Goal: Information Seeking & Learning: Learn about a topic

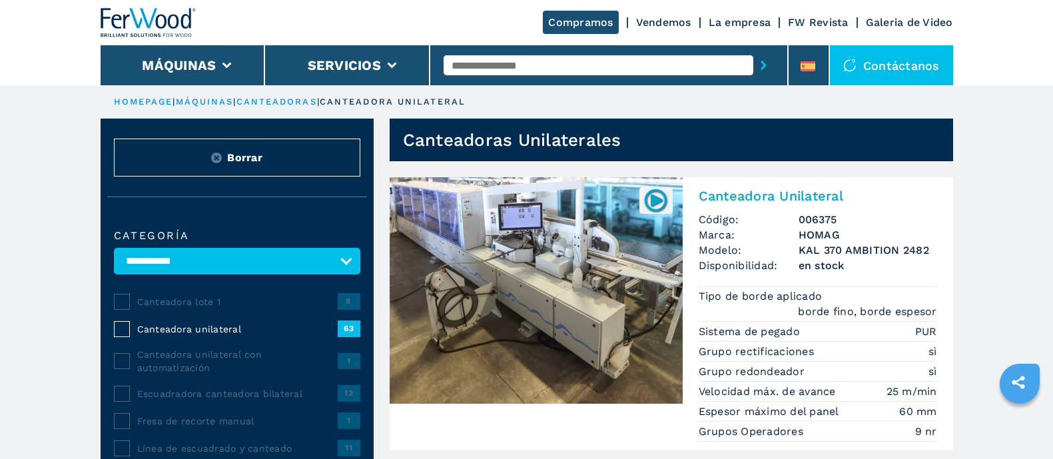
select select "**********"
click at [597, 64] on input "text" at bounding box center [599, 65] width 310 height 20
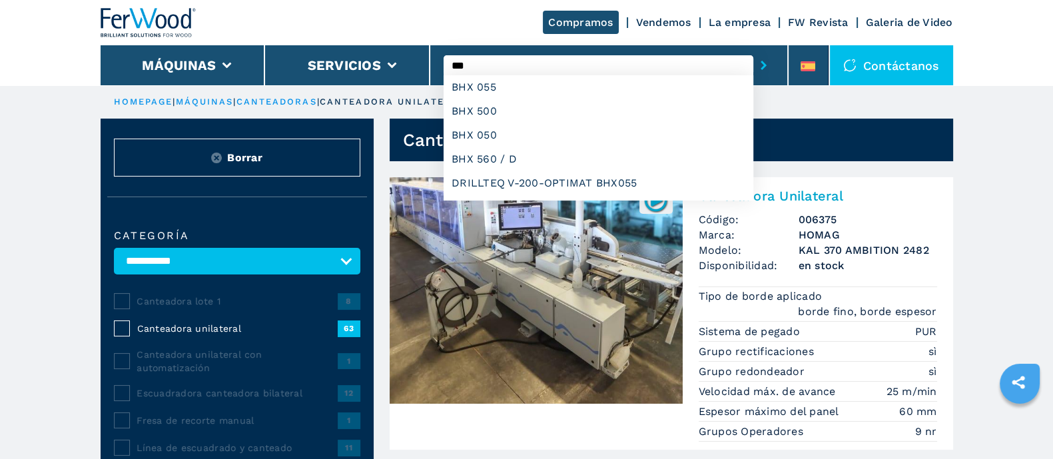
type input "***"
click at [753, 50] on button "submit-button" at bounding box center [763, 65] width 21 height 31
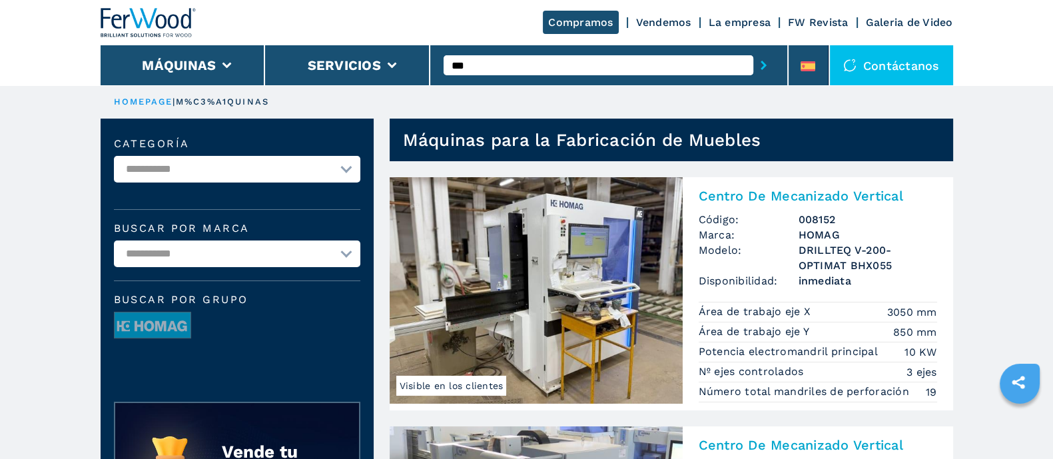
click at [611, 254] on img at bounding box center [536, 290] width 293 height 226
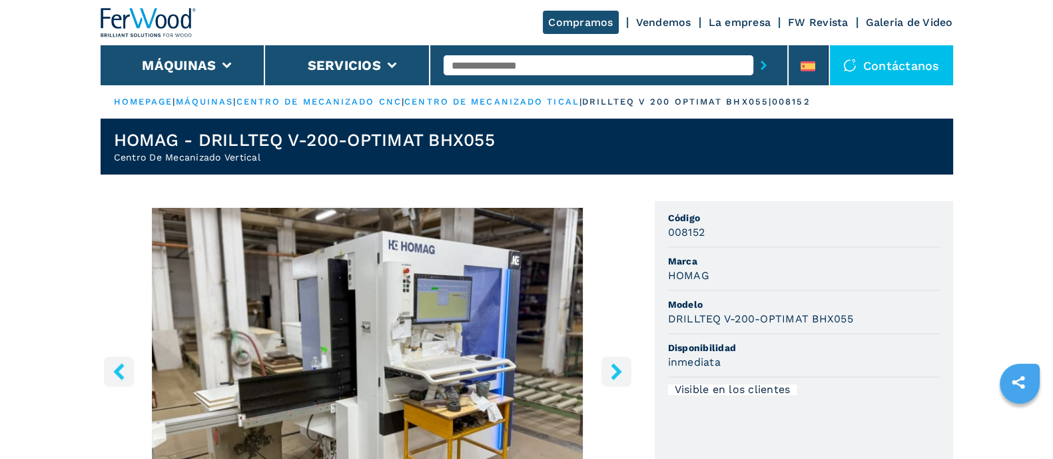
scroll to position [83, 0]
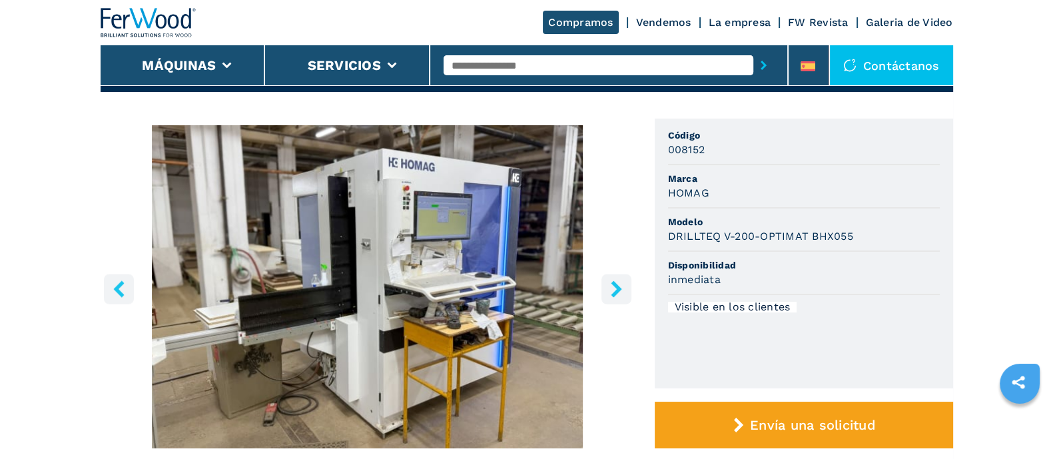
click at [609, 284] on icon "right-button" at bounding box center [616, 288] width 17 height 17
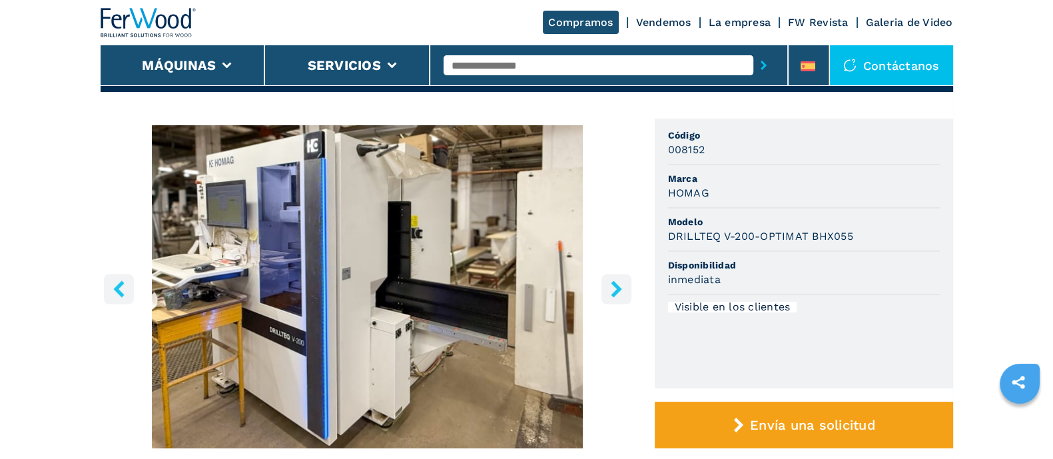
click at [609, 284] on icon "right-button" at bounding box center [616, 288] width 17 height 17
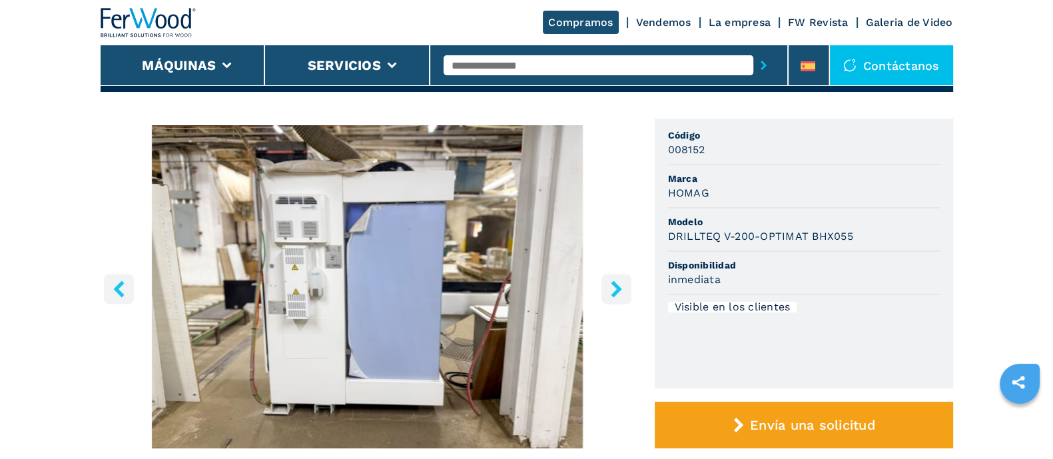
click at [609, 284] on icon "right-button" at bounding box center [616, 288] width 17 height 17
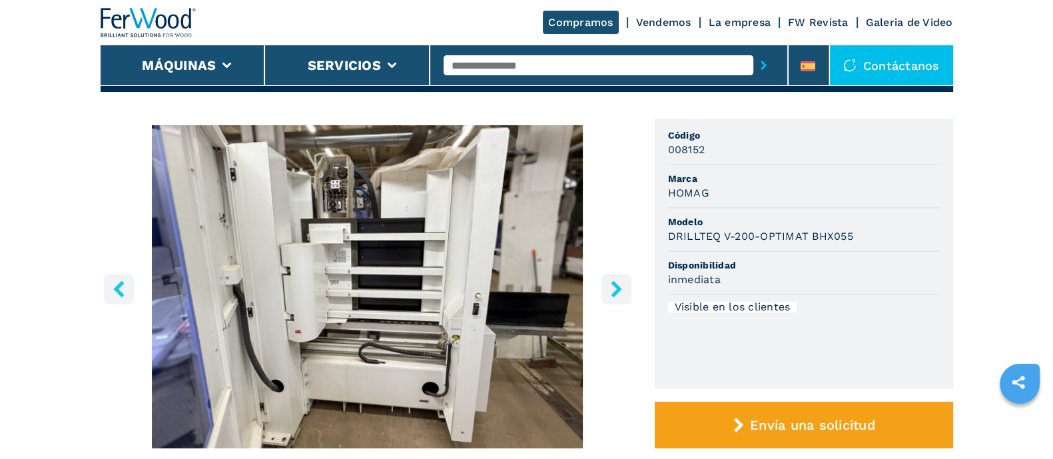
click at [605, 284] on button "right-button" at bounding box center [616, 289] width 30 height 30
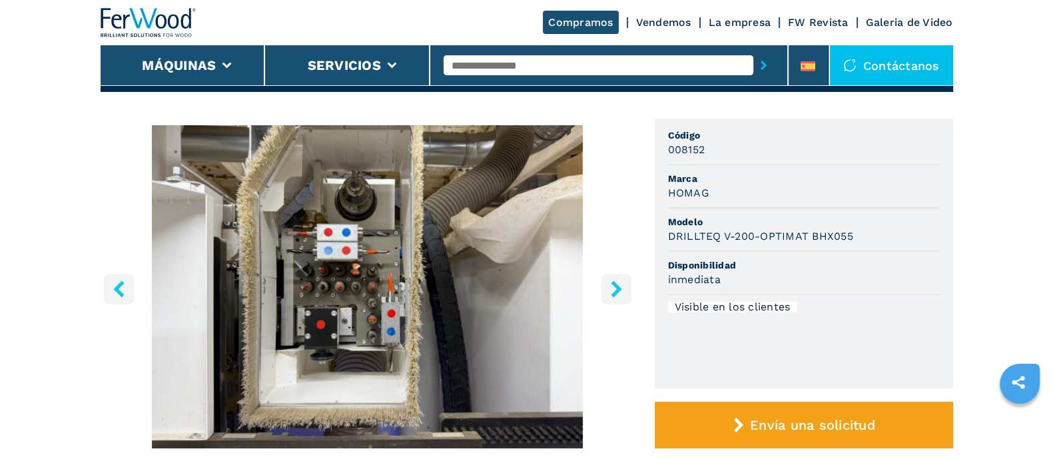
click at [605, 284] on button "right-button" at bounding box center [616, 289] width 30 height 30
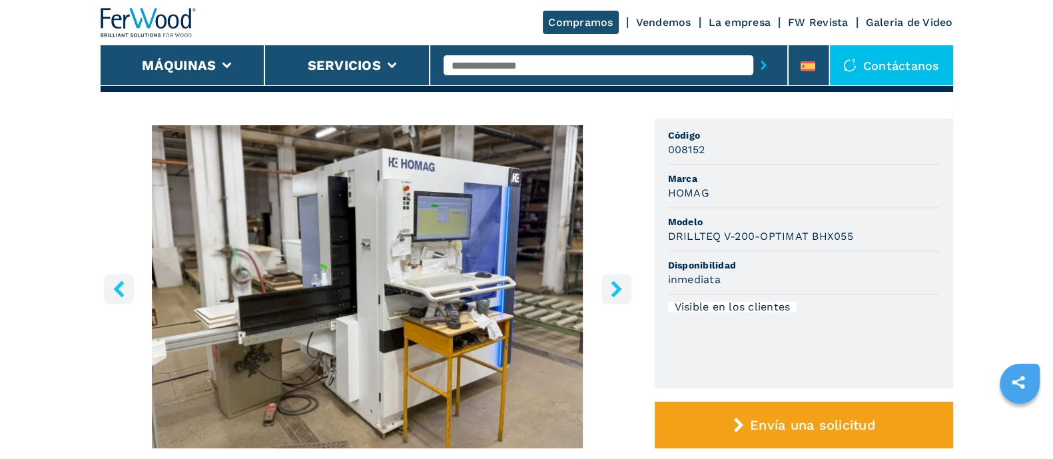
click at [605, 284] on button "right-button" at bounding box center [616, 289] width 30 height 30
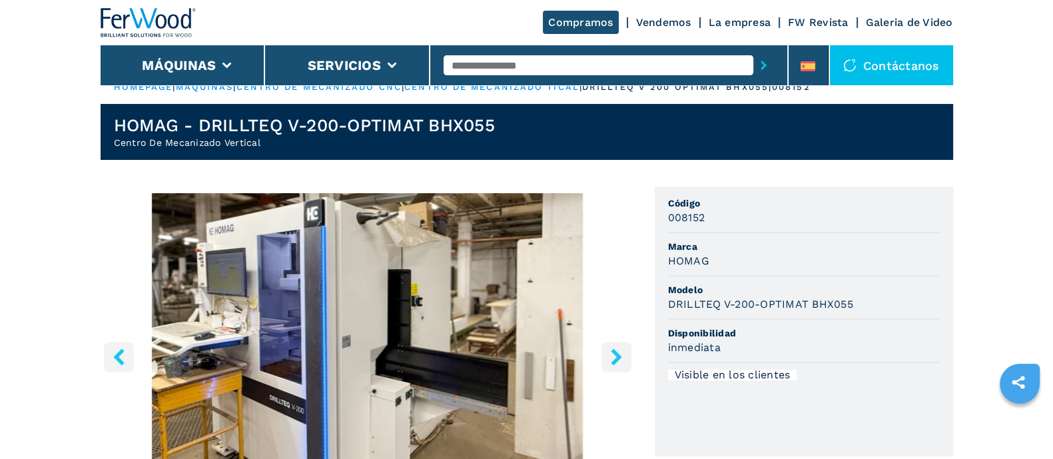
scroll to position [0, 0]
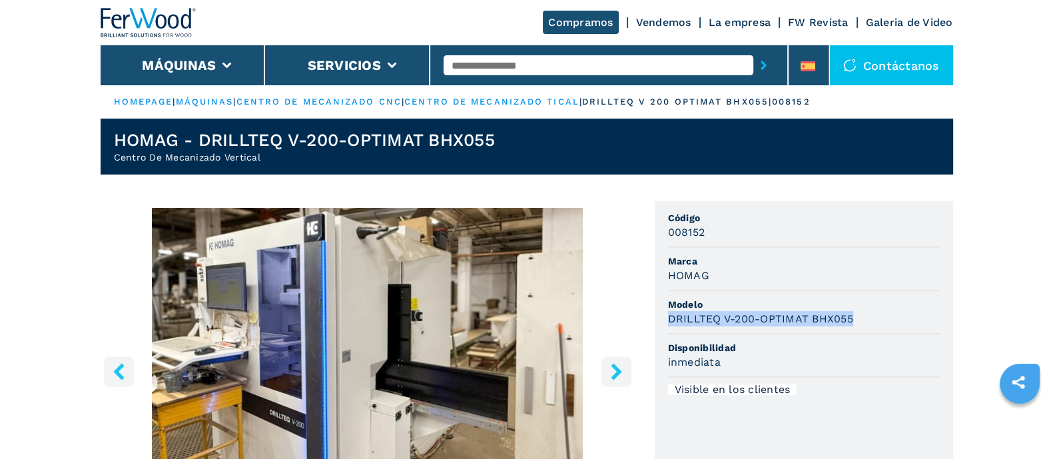
drag, startPoint x: 859, startPoint y: 318, endPoint x: 670, endPoint y: 317, distance: 189.1
click at [670, 317] on div "DRILLTEQ V-200-OPTIMAT BHX055" at bounding box center [804, 318] width 272 height 15
copy h3 "DRILLTEQ V-200-OPTIMAT BHX055"
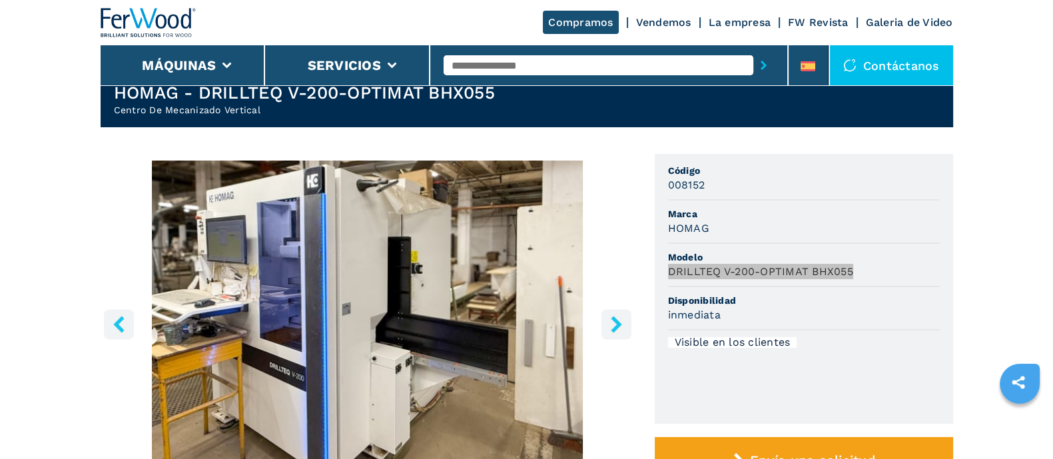
scroll to position [83, 0]
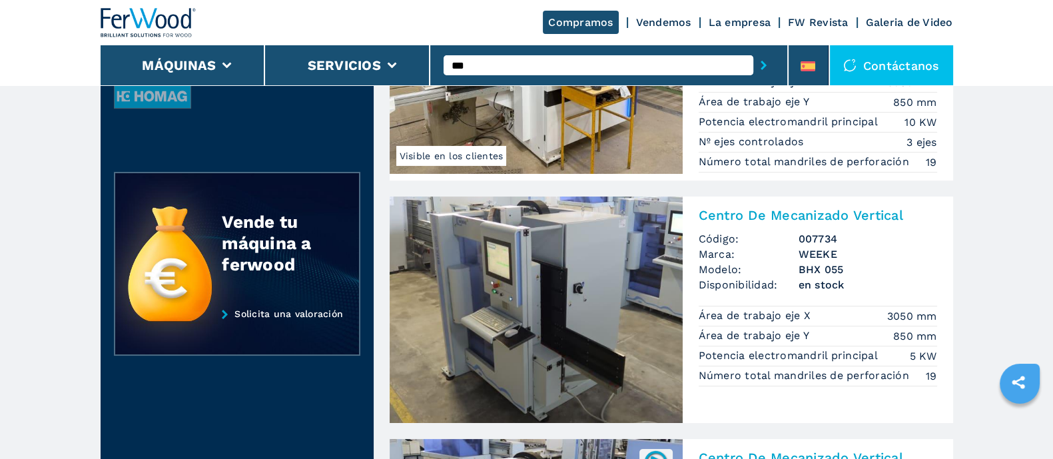
scroll to position [250, 0]
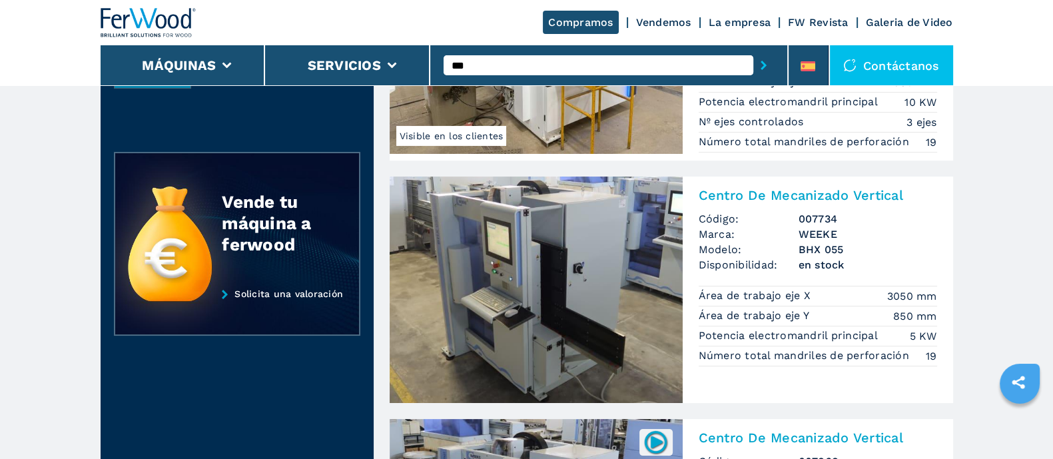
click at [602, 272] on img at bounding box center [536, 289] width 293 height 226
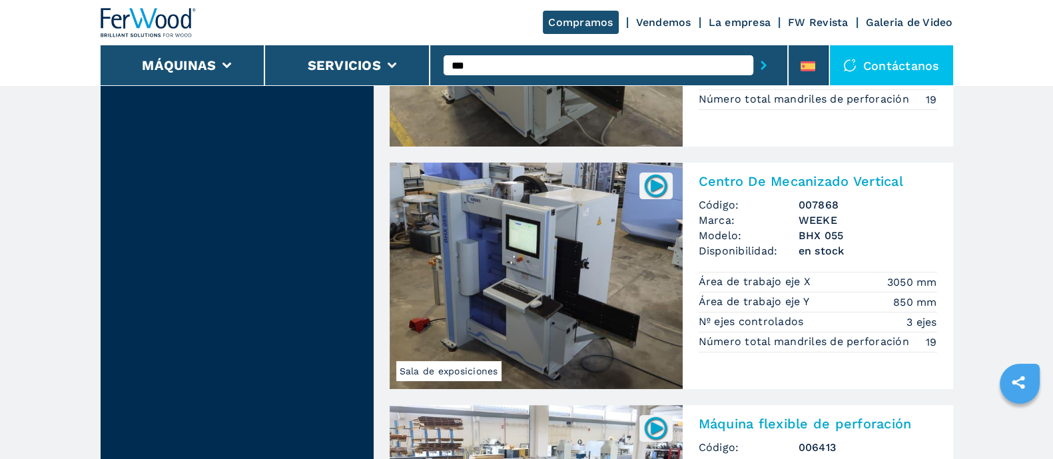
scroll to position [499, 0]
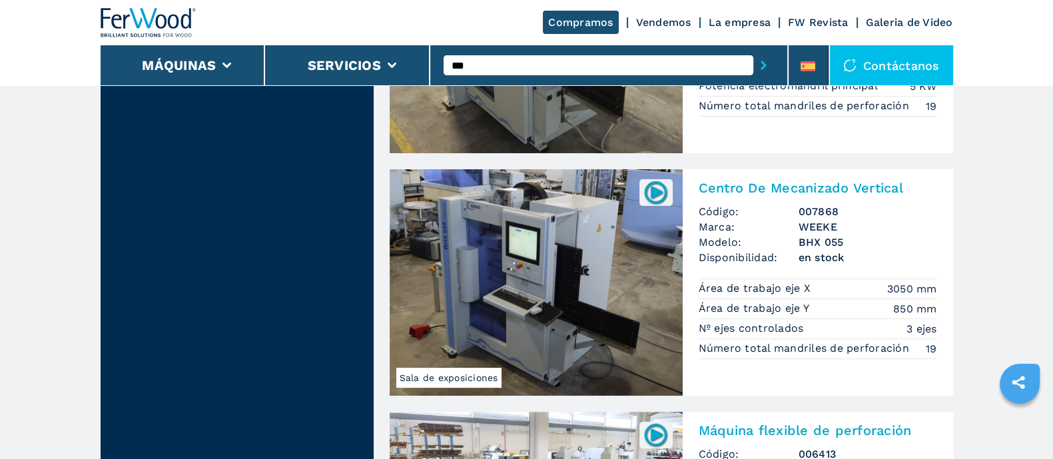
click at [554, 274] on img at bounding box center [536, 282] width 293 height 226
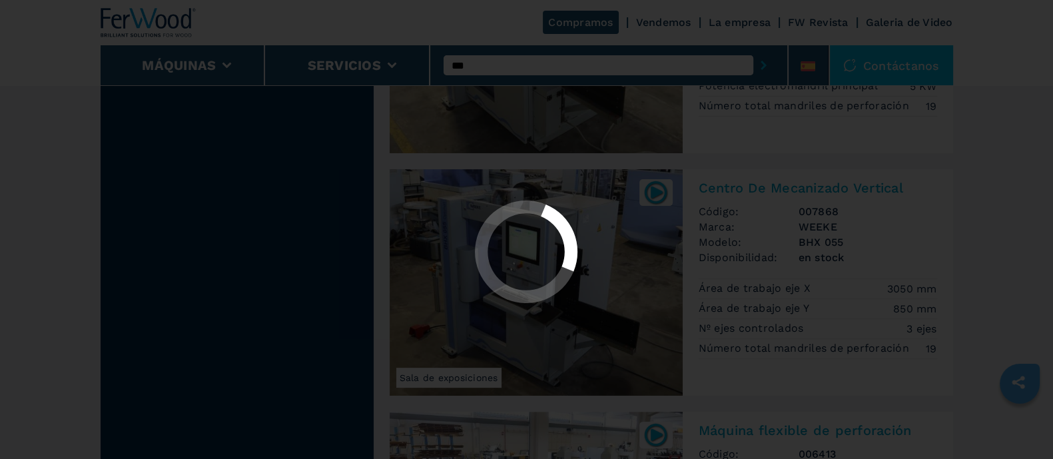
scroll to position [0, 0]
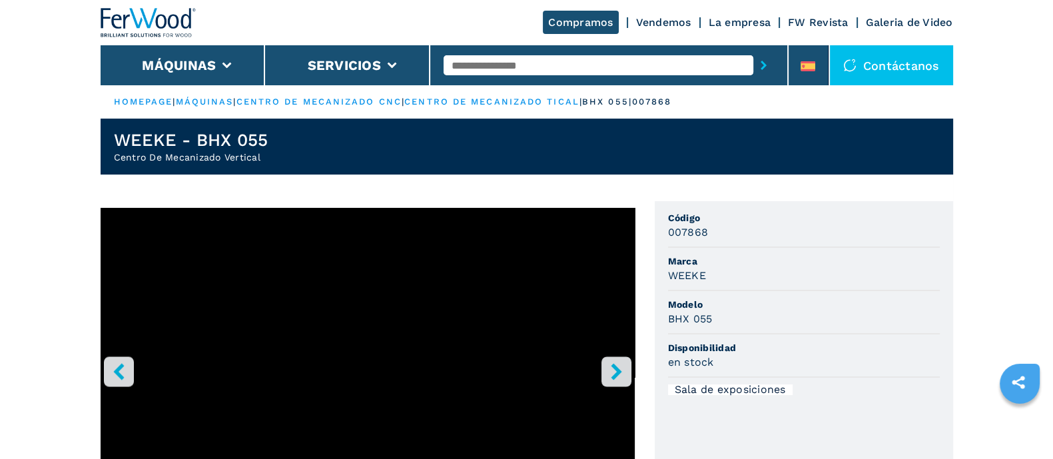
click at [500, 60] on input "text" at bounding box center [599, 65] width 310 height 20
type input "******"
click at [753, 50] on button "submit-button" at bounding box center [763, 65] width 21 height 31
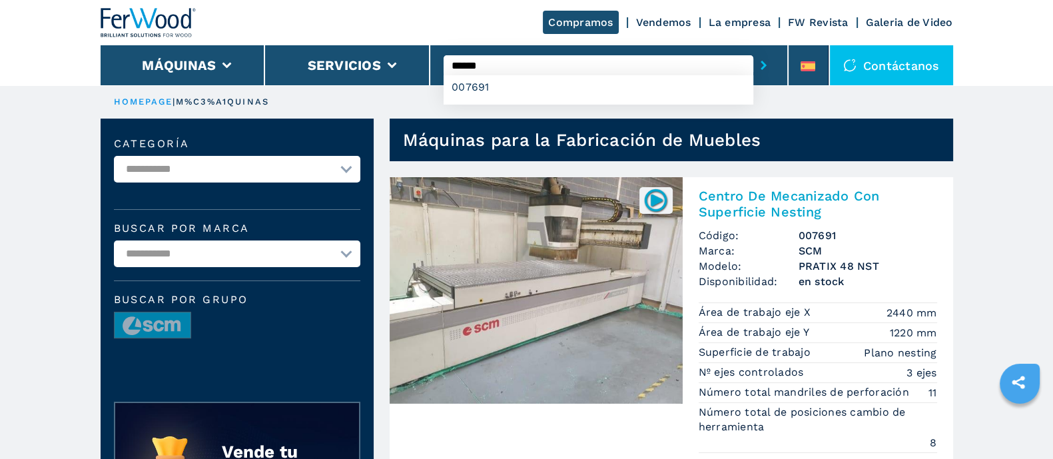
click at [575, 273] on img at bounding box center [536, 290] width 293 height 226
